Goal: Task Accomplishment & Management: Manage account settings

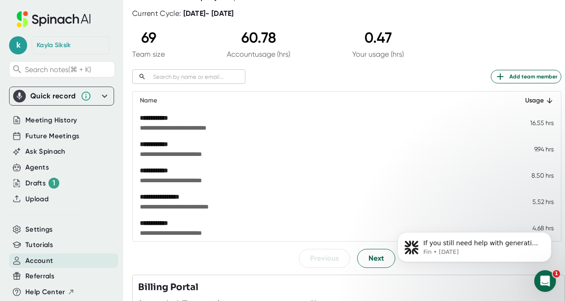
scroll to position [77, 0]
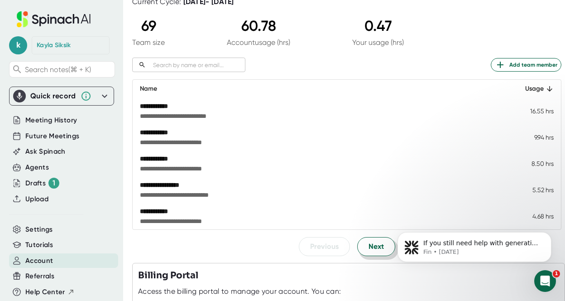
click at [379, 251] on span "Next" at bounding box center [376, 246] width 15 height 11
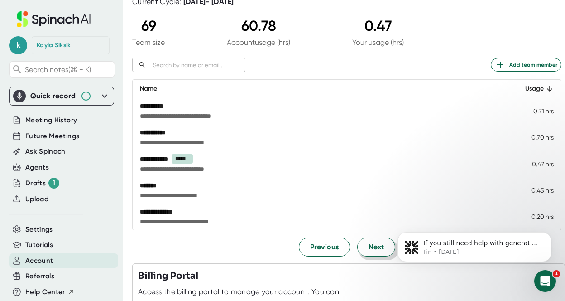
click at [379, 251] on span "Next" at bounding box center [376, 246] width 15 height 11
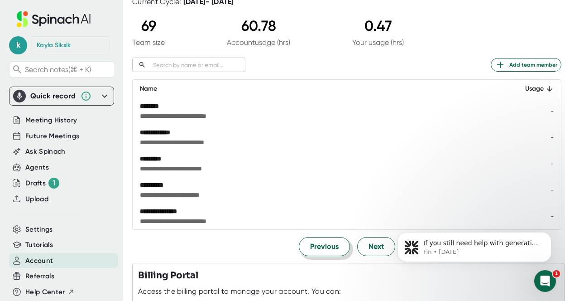
click at [331, 246] on span "Previous" at bounding box center [324, 246] width 29 height 11
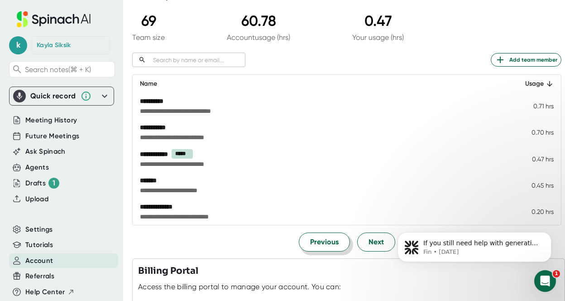
scroll to position [94, 0]
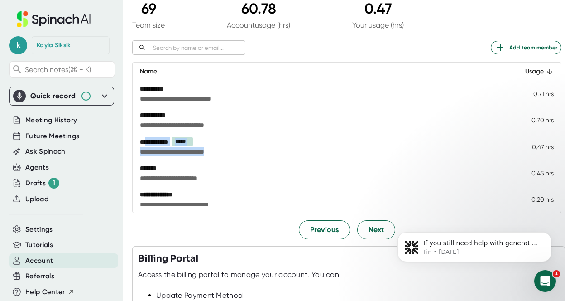
drag, startPoint x: 149, startPoint y: 145, endPoint x: 249, endPoint y: 159, distance: 101.1
click at [249, 159] on td "**********" at bounding box center [320, 146] width 375 height 27
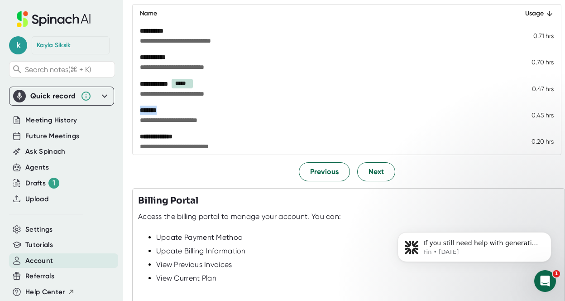
drag, startPoint x: 138, startPoint y: 112, endPoint x: 171, endPoint y: 115, distance: 33.2
click at [171, 115] on td "**********" at bounding box center [320, 115] width 375 height 26
drag, startPoint x: 539, startPoint y: 114, endPoint x: 531, endPoint y: 116, distance: 8.3
click at [531, 116] on td "0.45 hrs" at bounding box center [534, 115] width 53 height 26
drag, startPoint x: 549, startPoint y: 116, endPoint x: 505, endPoint y: 116, distance: 44.4
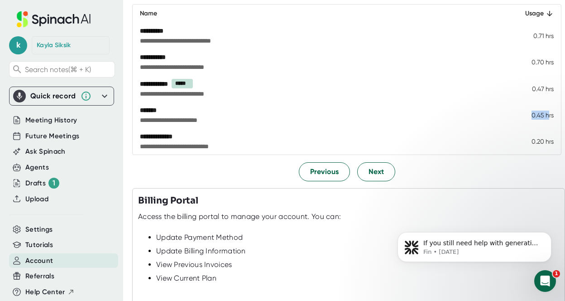
click at [508, 116] on td "0.45 hrs" at bounding box center [534, 115] width 53 height 26
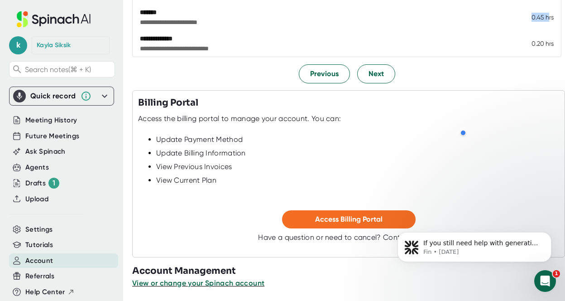
scroll to position [252, 0]
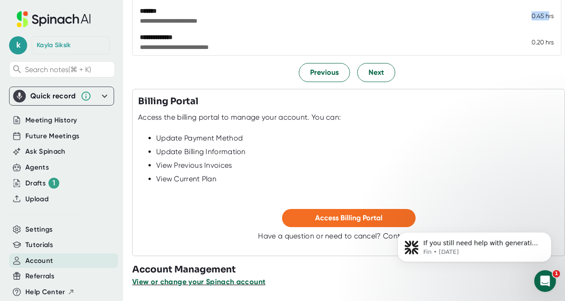
click at [222, 278] on span "View or change your Spinach account" at bounding box center [198, 281] width 133 height 9
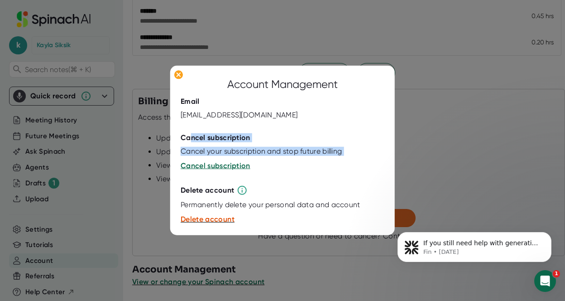
drag, startPoint x: 191, startPoint y: 137, endPoint x: 278, endPoint y: 176, distance: 95.4
click at [278, 176] on div "Account Management Email [EMAIL_ADDRESS][DOMAIN_NAME] Cancel subscription Cance…" at bounding box center [283, 150] width 204 height 149
click at [334, 149] on div "Cancel your subscription and stop future billing" at bounding box center [261, 151] width 161 height 9
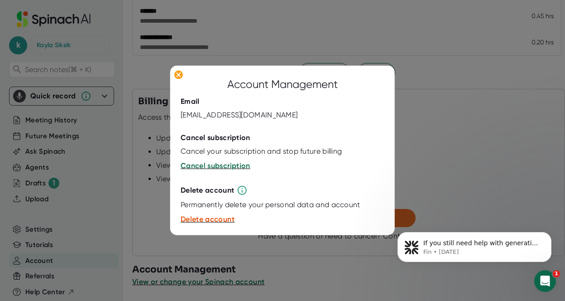
click at [462, 118] on div at bounding box center [282, 150] width 565 height 301
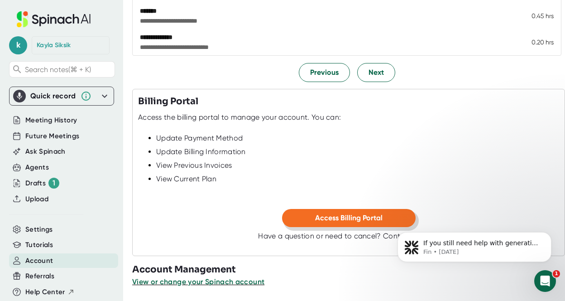
click at [297, 212] on button "Access Billing Portal" at bounding box center [349, 218] width 134 height 18
